Goal: Transaction & Acquisition: Purchase product/service

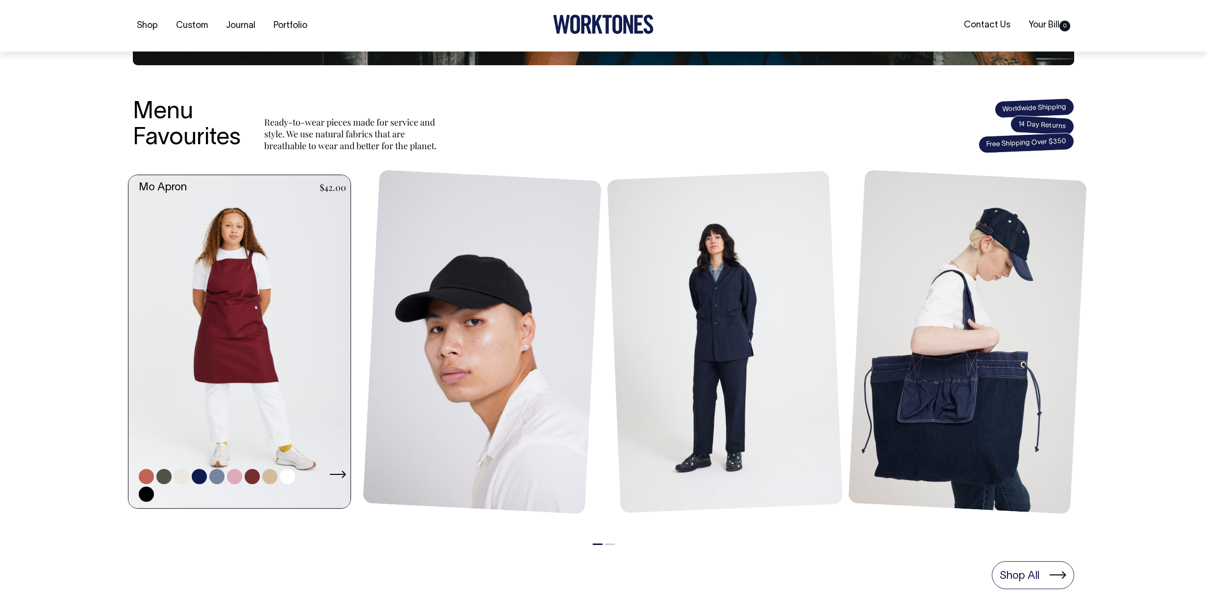
click at [270, 414] on link at bounding box center [242, 342] width 228 height 334
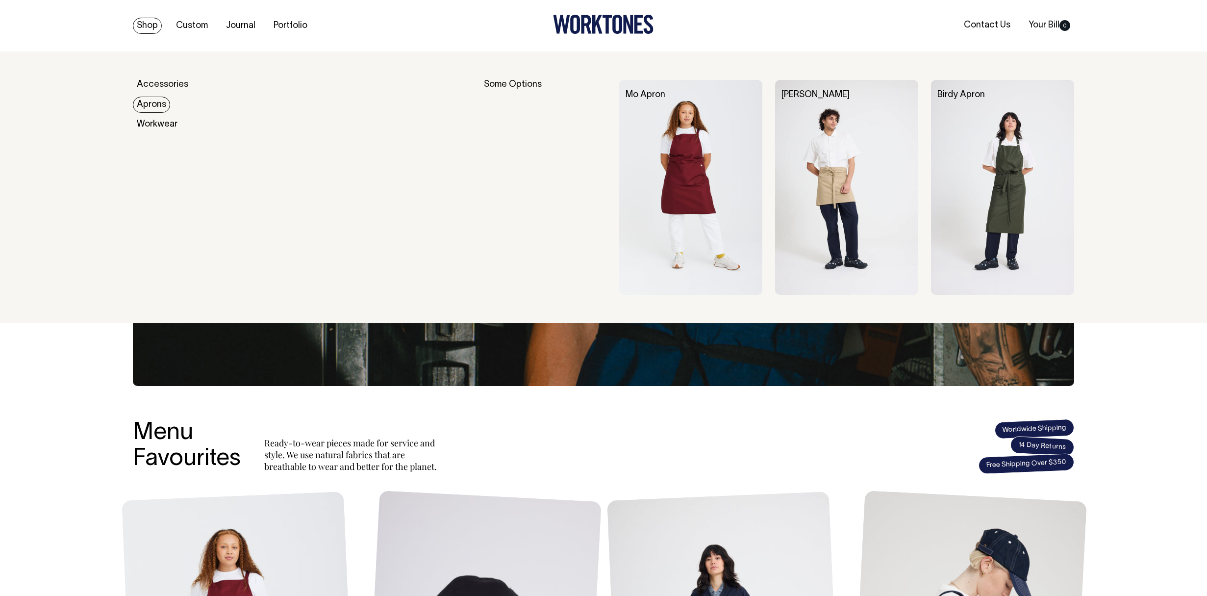
click at [158, 109] on link "Aprons" at bounding box center [151, 105] width 37 height 16
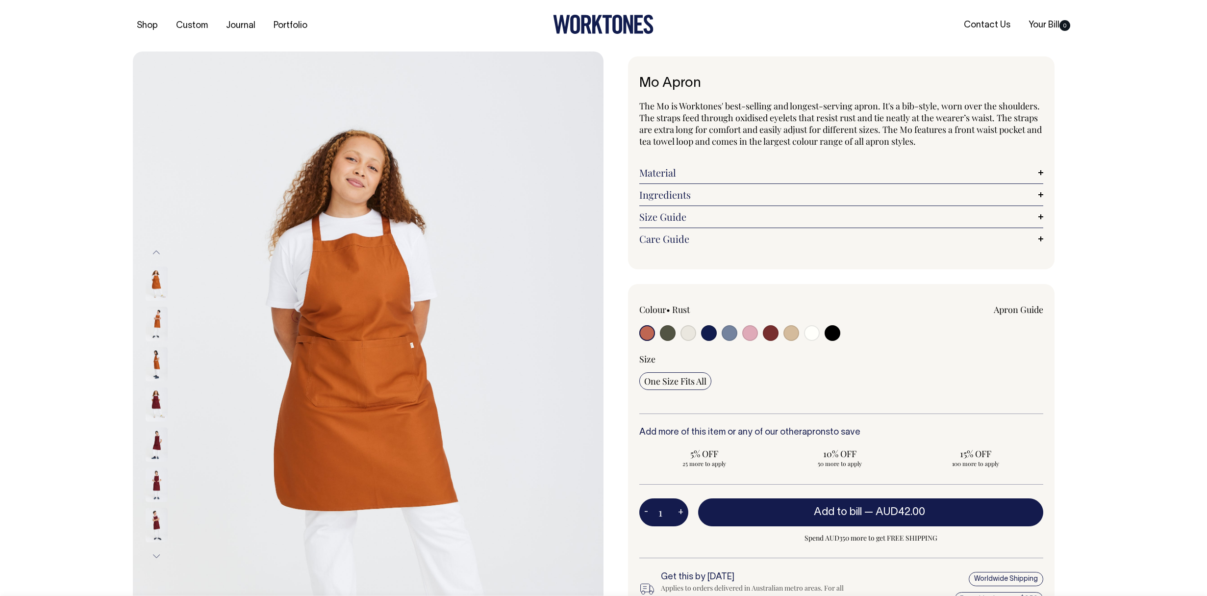
click at [668, 336] on input "radio" at bounding box center [668, 333] width 16 height 16
radio input "true"
select select "Olive"
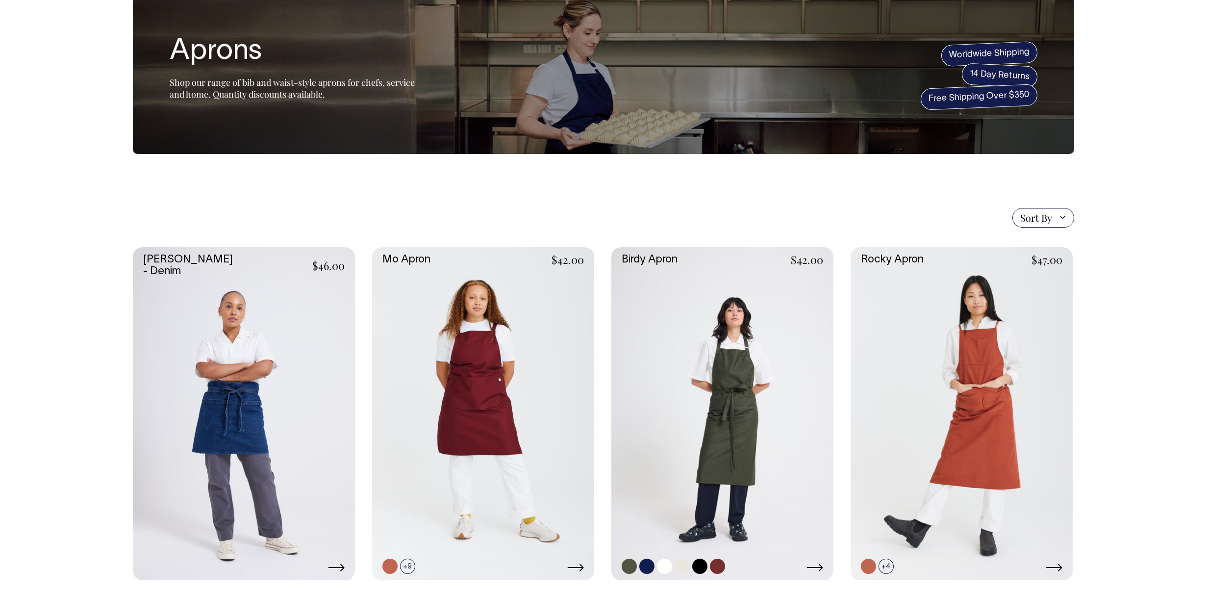
scroll to position [55, 0]
click at [687, 365] on link at bounding box center [723, 414] width 222 height 334
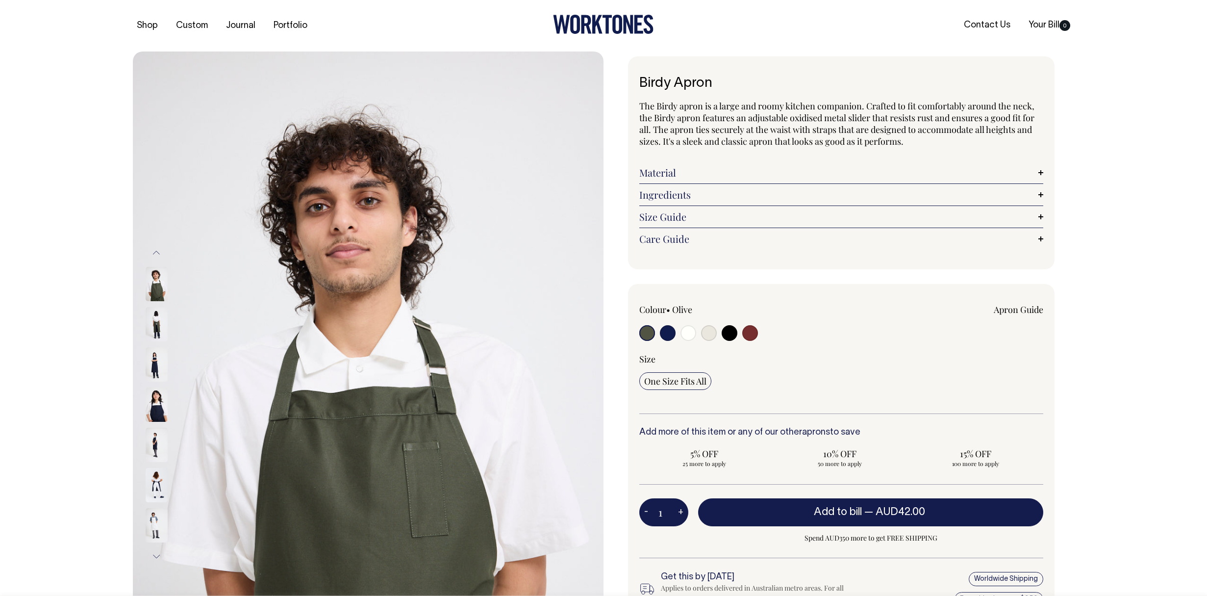
click at [157, 287] on img at bounding box center [157, 284] width 22 height 34
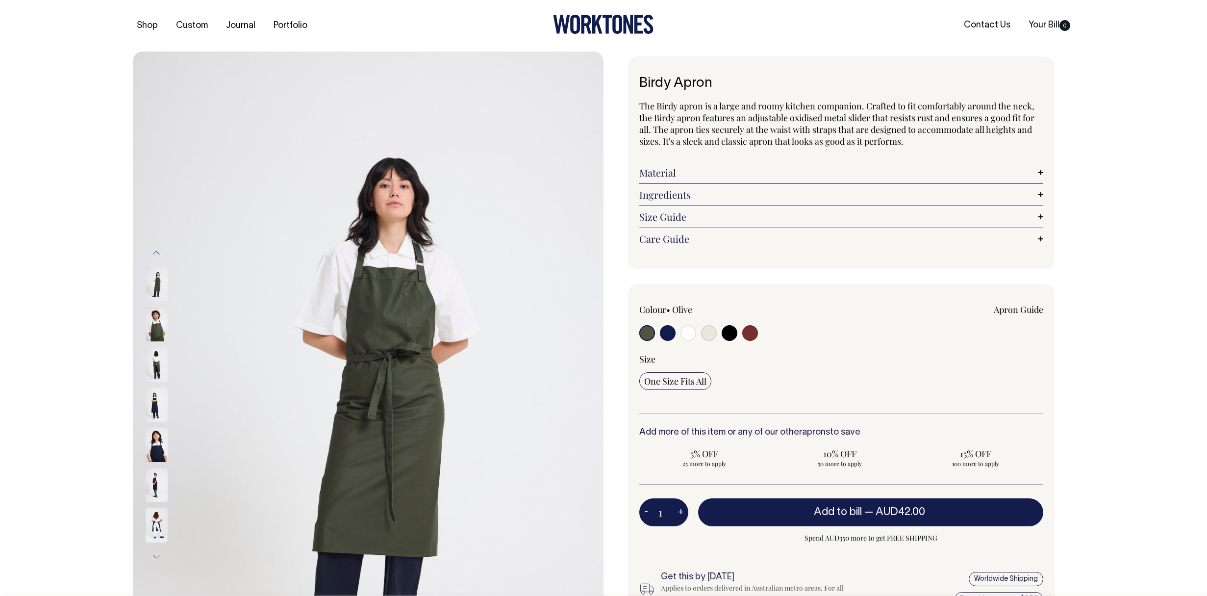
click at [154, 326] on img at bounding box center [157, 324] width 22 height 34
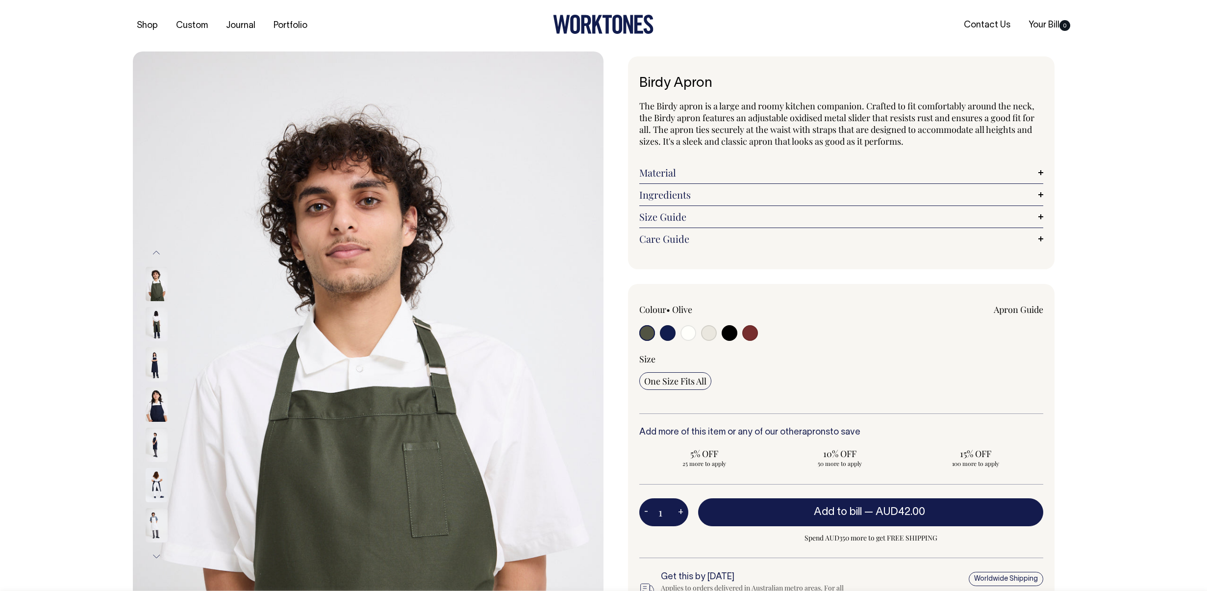
drag, startPoint x: 391, startPoint y: 401, endPoint x: 437, endPoint y: 336, distance: 79.5
click at [667, 332] on input "radio" at bounding box center [668, 333] width 16 height 16
radio input "true"
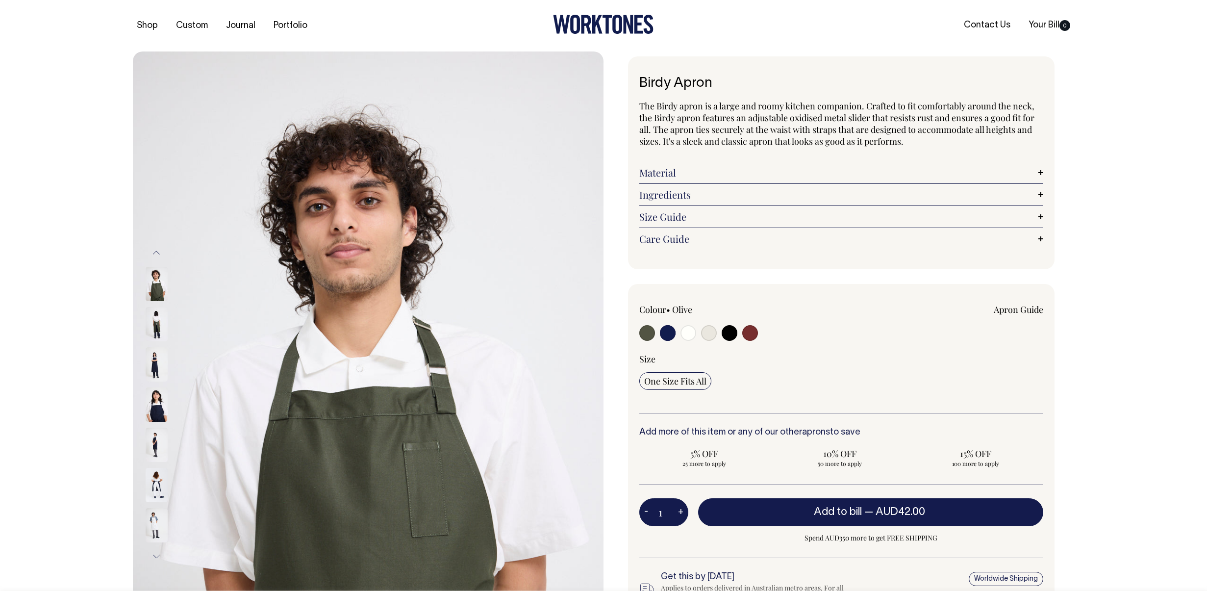
select select "Dark Navy"
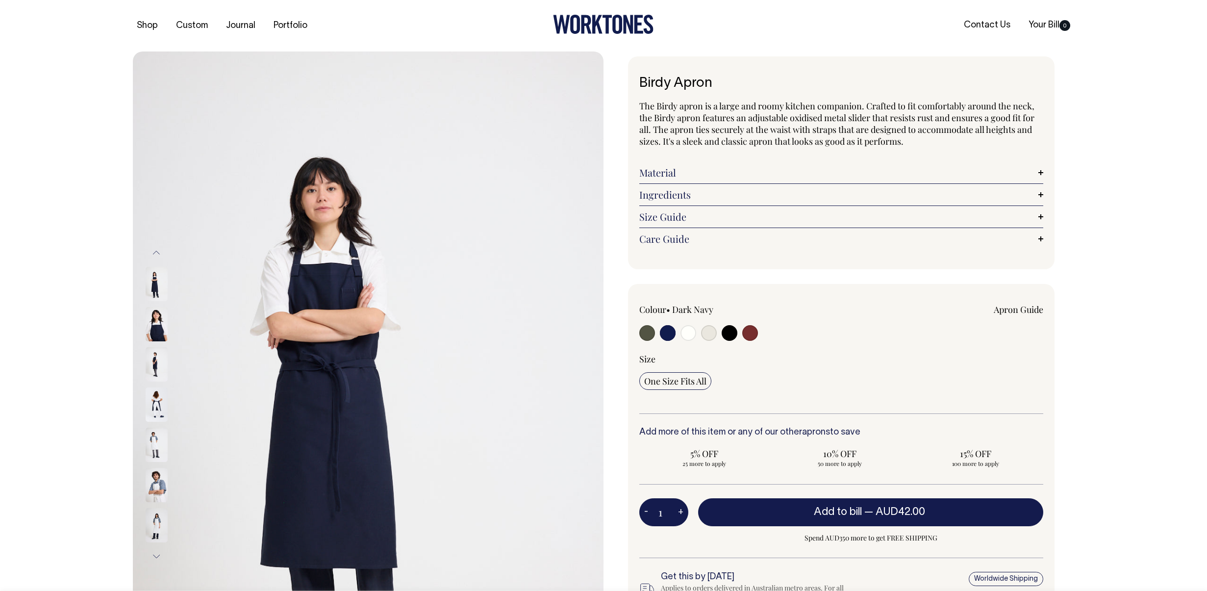
click at [153, 331] on img at bounding box center [157, 324] width 22 height 34
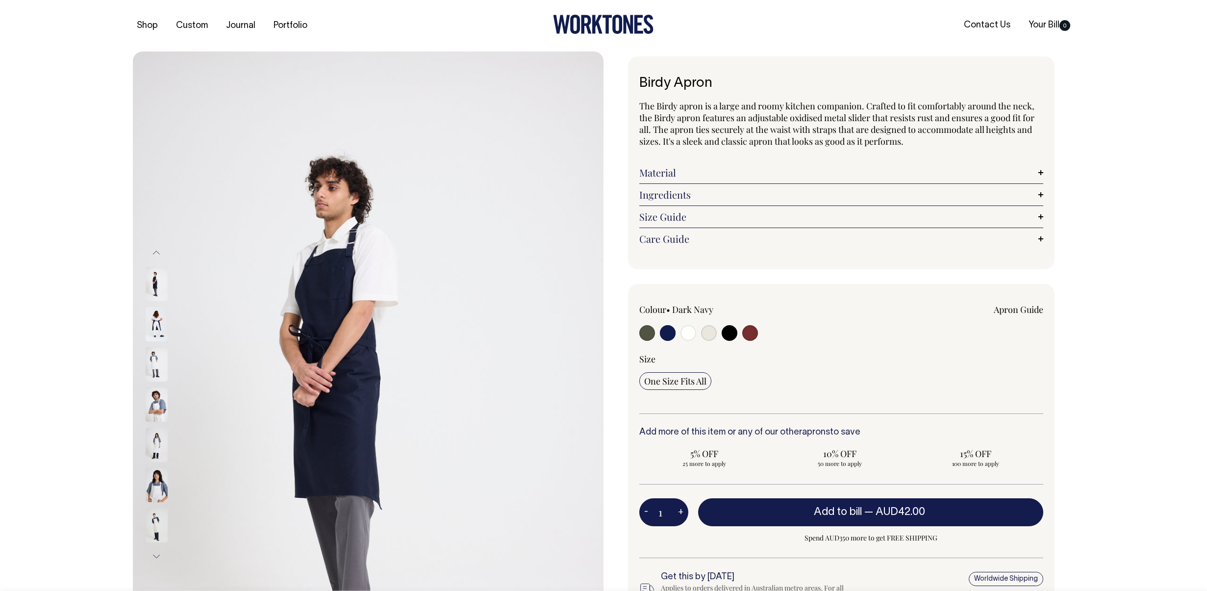
click at [154, 257] on button "Previous" at bounding box center [156, 253] width 15 height 22
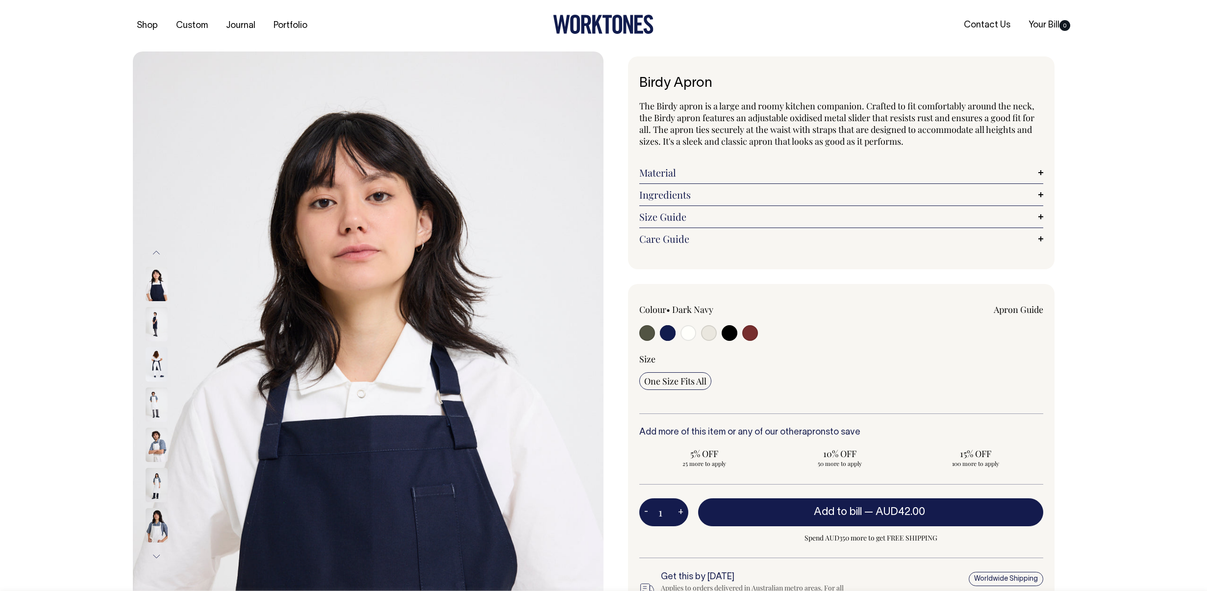
click at [157, 286] on img at bounding box center [157, 284] width 22 height 34
click at [155, 288] on img at bounding box center [157, 284] width 22 height 34
click at [285, 395] on img at bounding box center [368, 404] width 471 height 706
drag, startPoint x: 287, startPoint y: 391, endPoint x: 358, endPoint y: 344, distance: 84.9
